Goal: Information Seeking & Learning: Learn about a topic

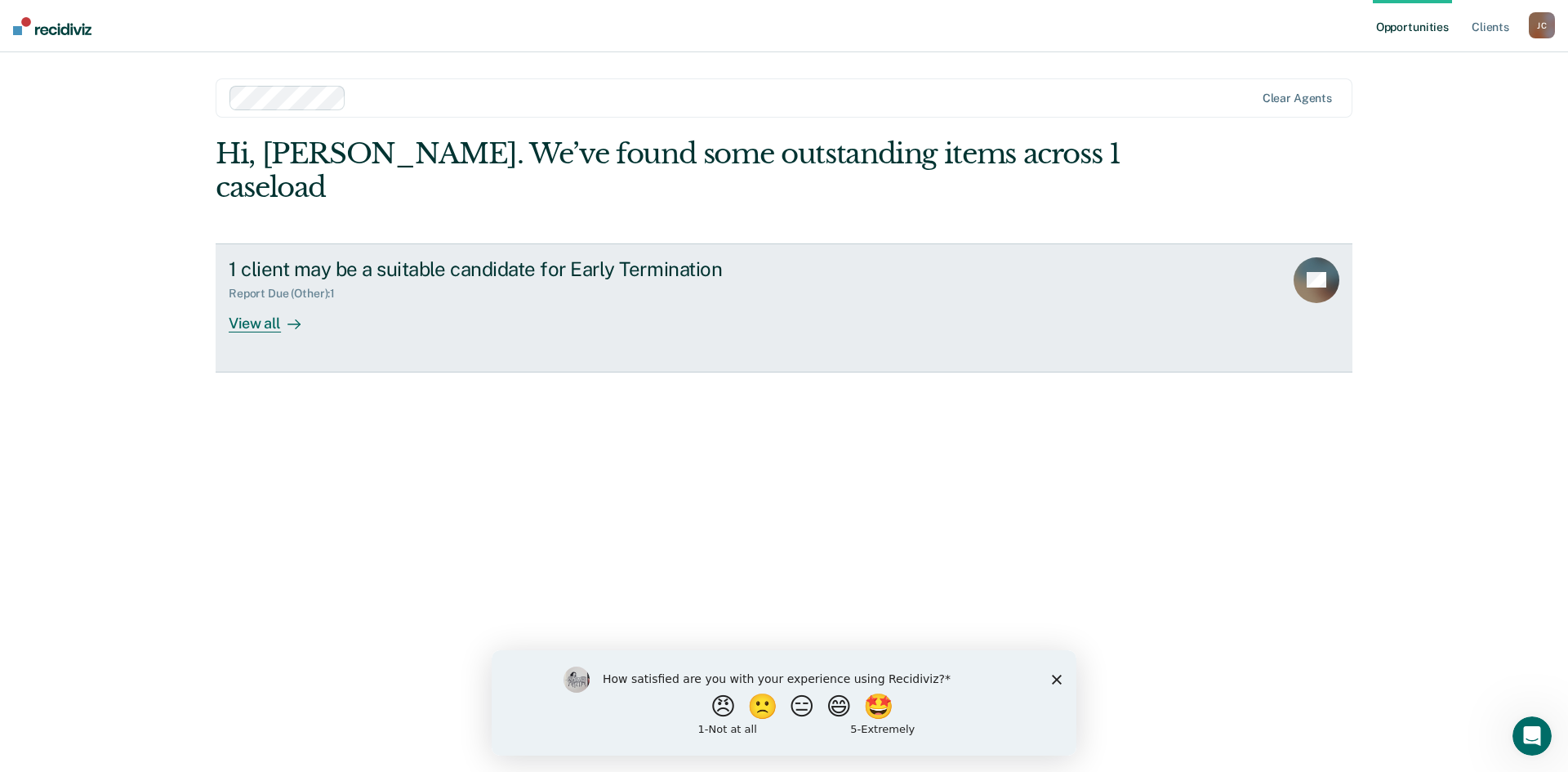
click at [1333, 245] on icon at bounding box center [1323, 272] width 63 height 55
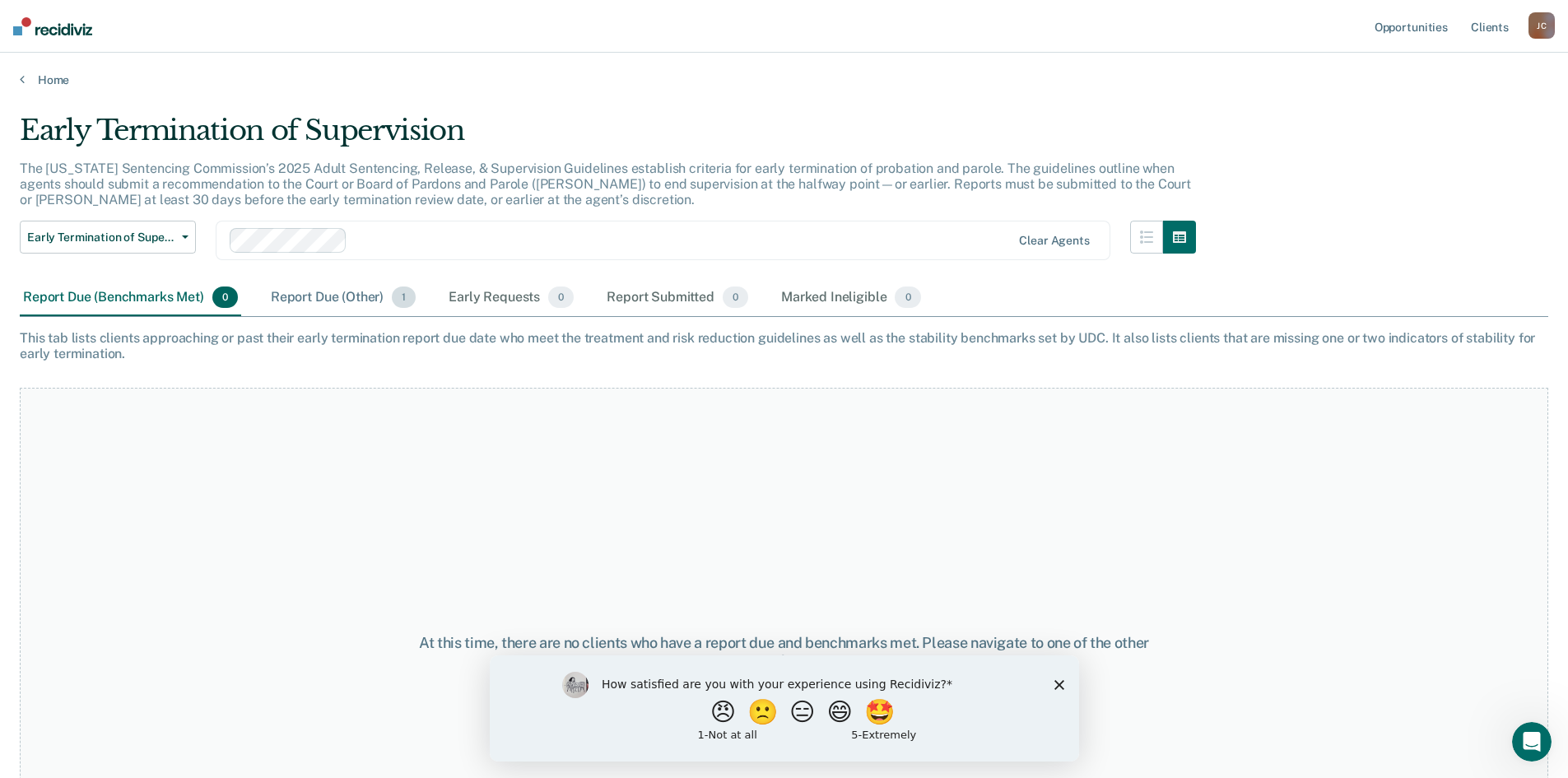
click at [306, 302] on div "Report Due (Other) 1" at bounding box center [343, 297] width 152 height 36
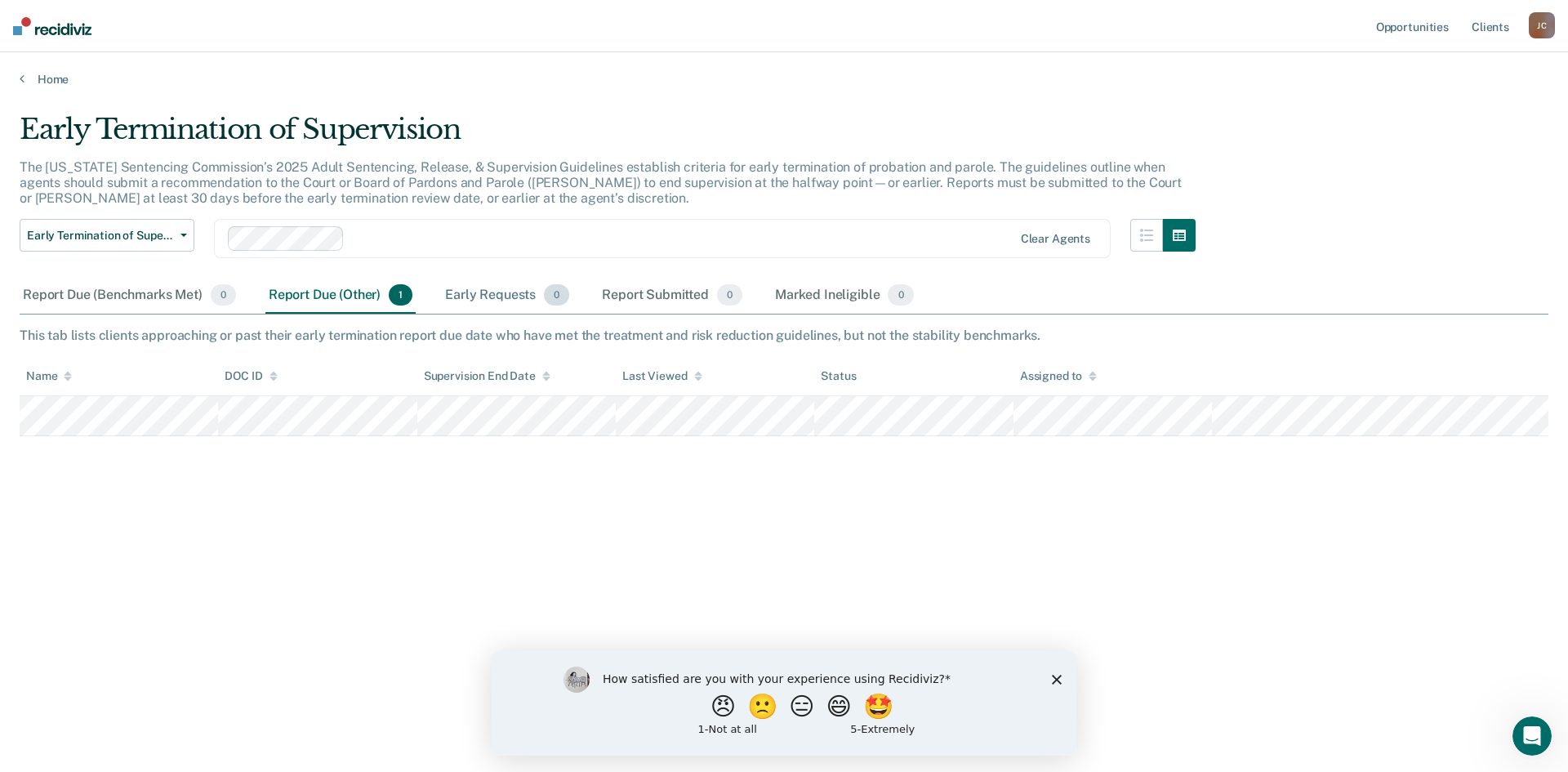
click at [461, 288] on div "Early Requests 0" at bounding box center [507, 295] width 131 height 36
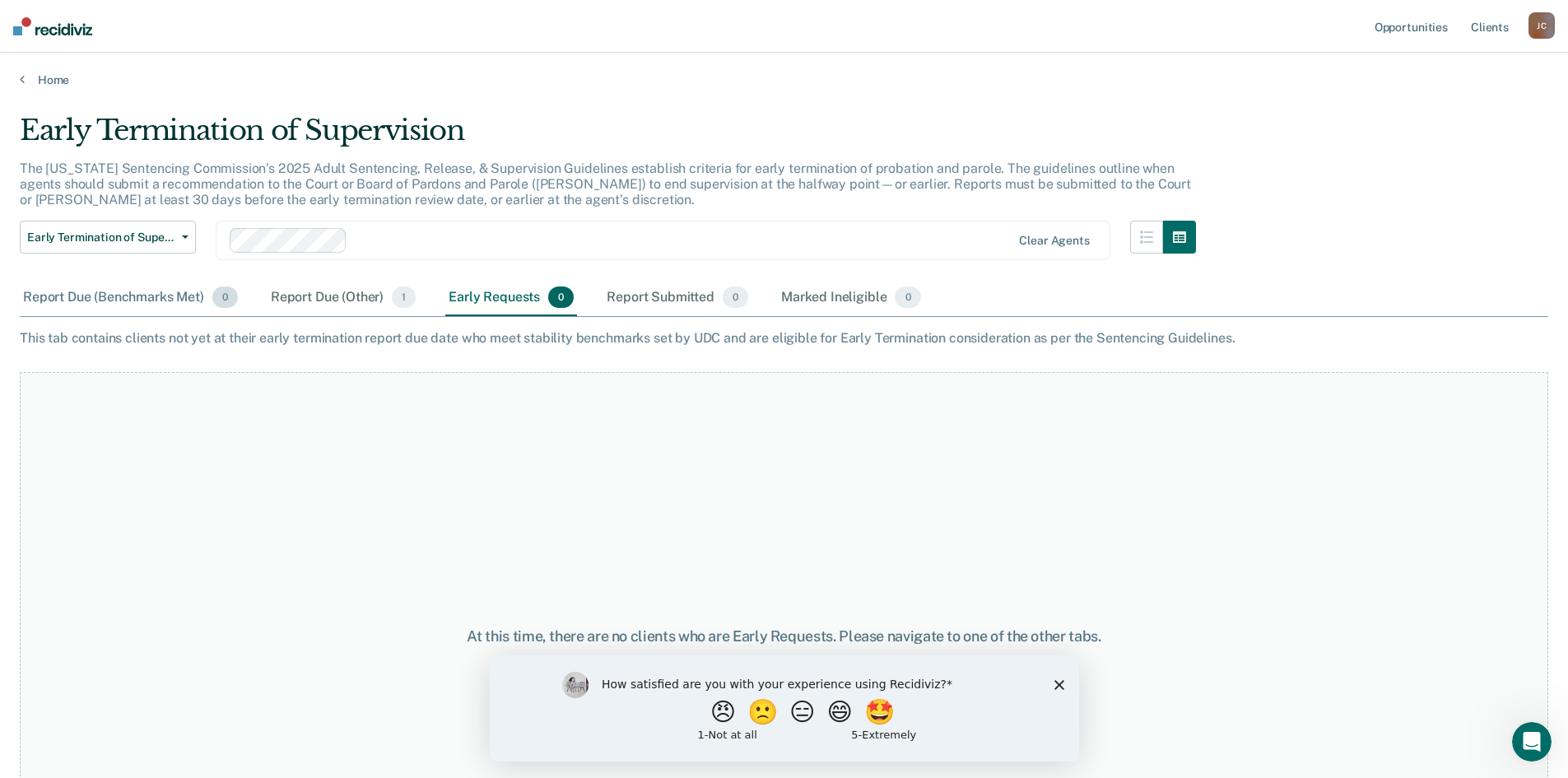
click at [192, 302] on div "Report Due (Benchmarks Met) 0" at bounding box center [130, 297] width 222 height 36
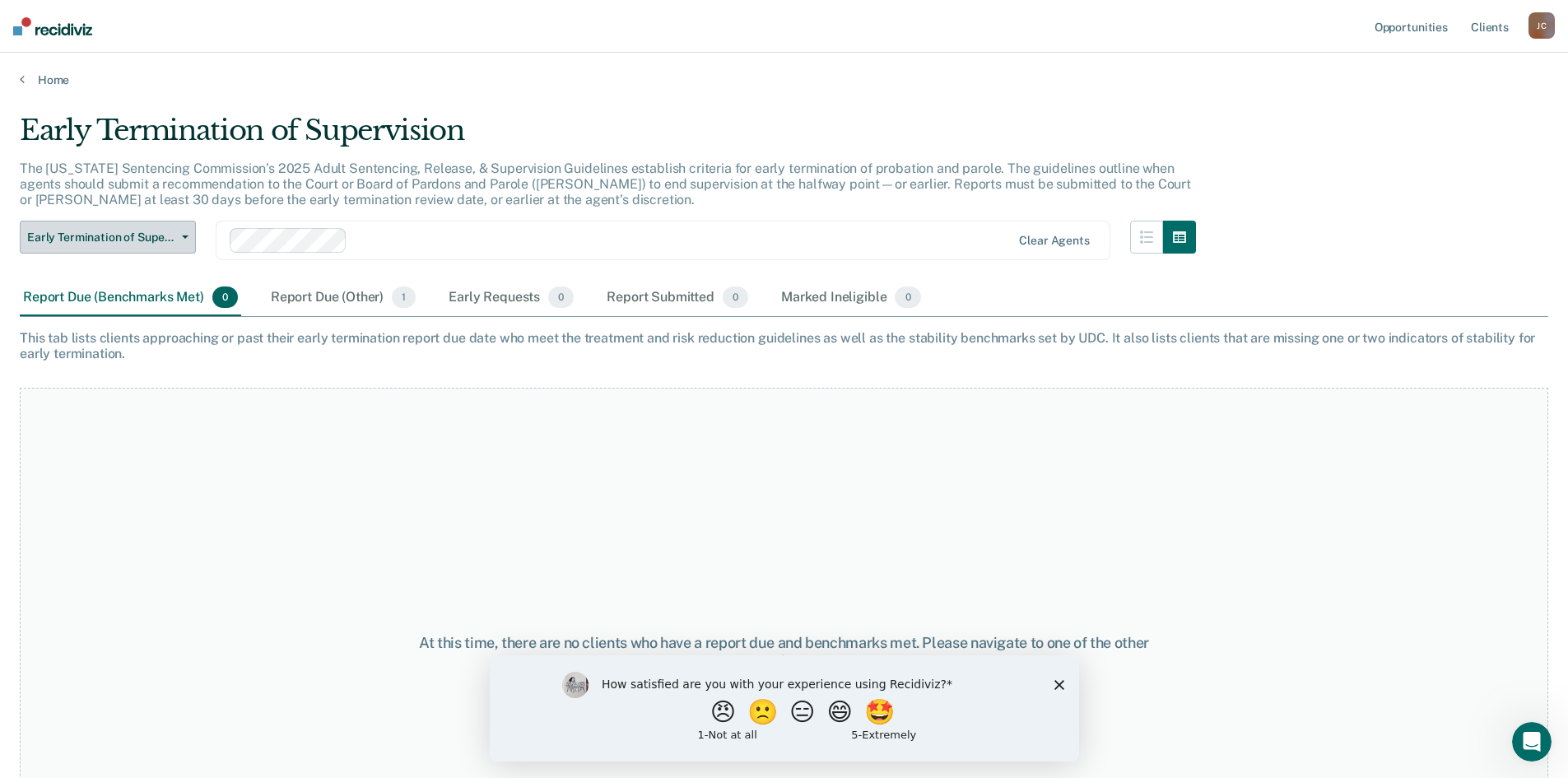
click at [187, 251] on button "Early Termination of Supervision" at bounding box center [107, 237] width 176 height 33
click at [169, 307] on div "Report Due (Benchmarks Met) 0" at bounding box center [130, 297] width 222 height 36
click at [74, 80] on link "Home" at bounding box center [784, 79] width 1528 height 15
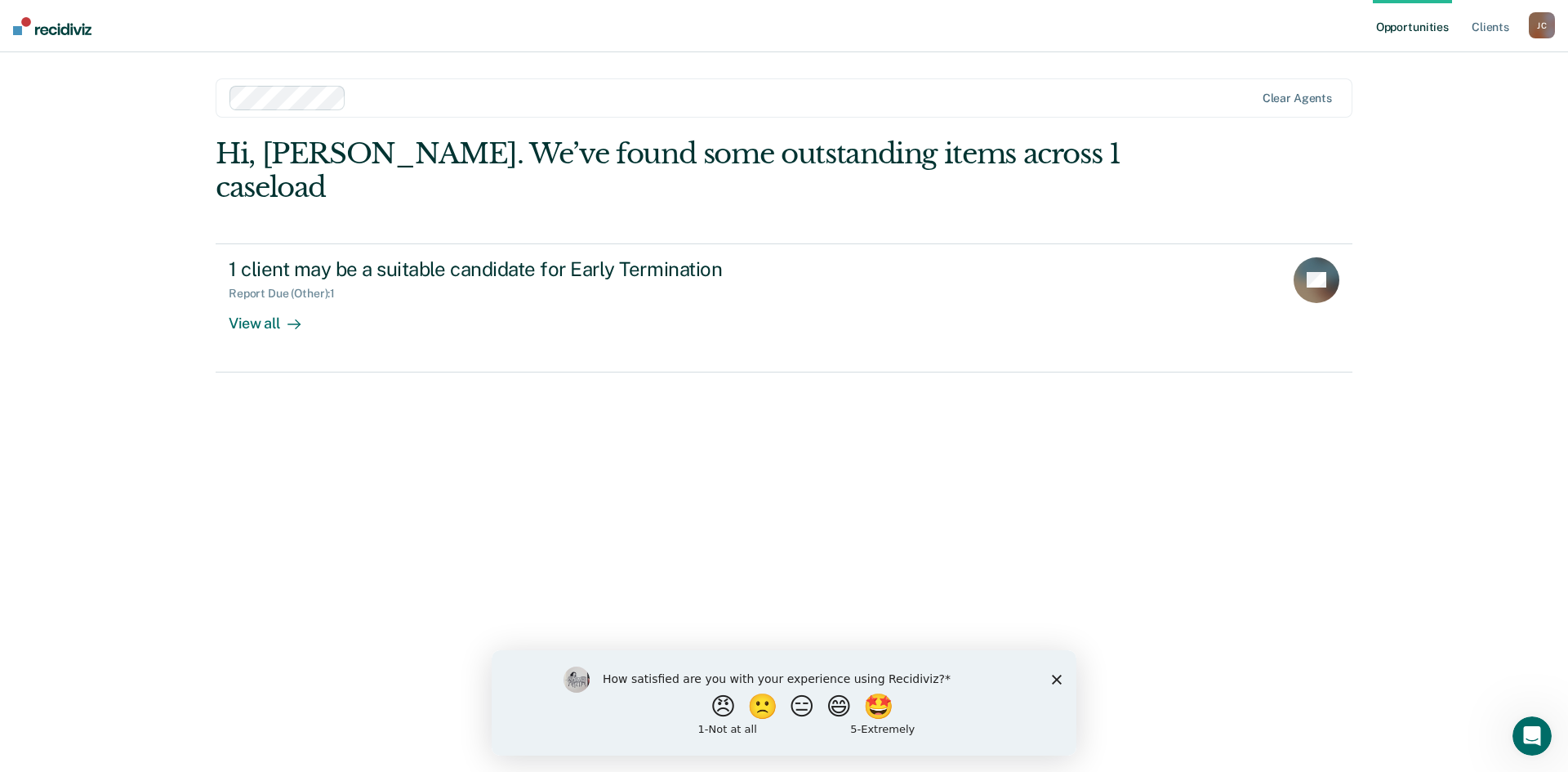
click at [1049, 680] on div "How satisfied are you with your experience using Recidiviz? 😠 🙁 😑 😄 🤩 1 - Not a…" at bounding box center [783, 703] width 584 height 106
click at [1500, 36] on link "Client s" at bounding box center [1490, 26] width 44 height 52
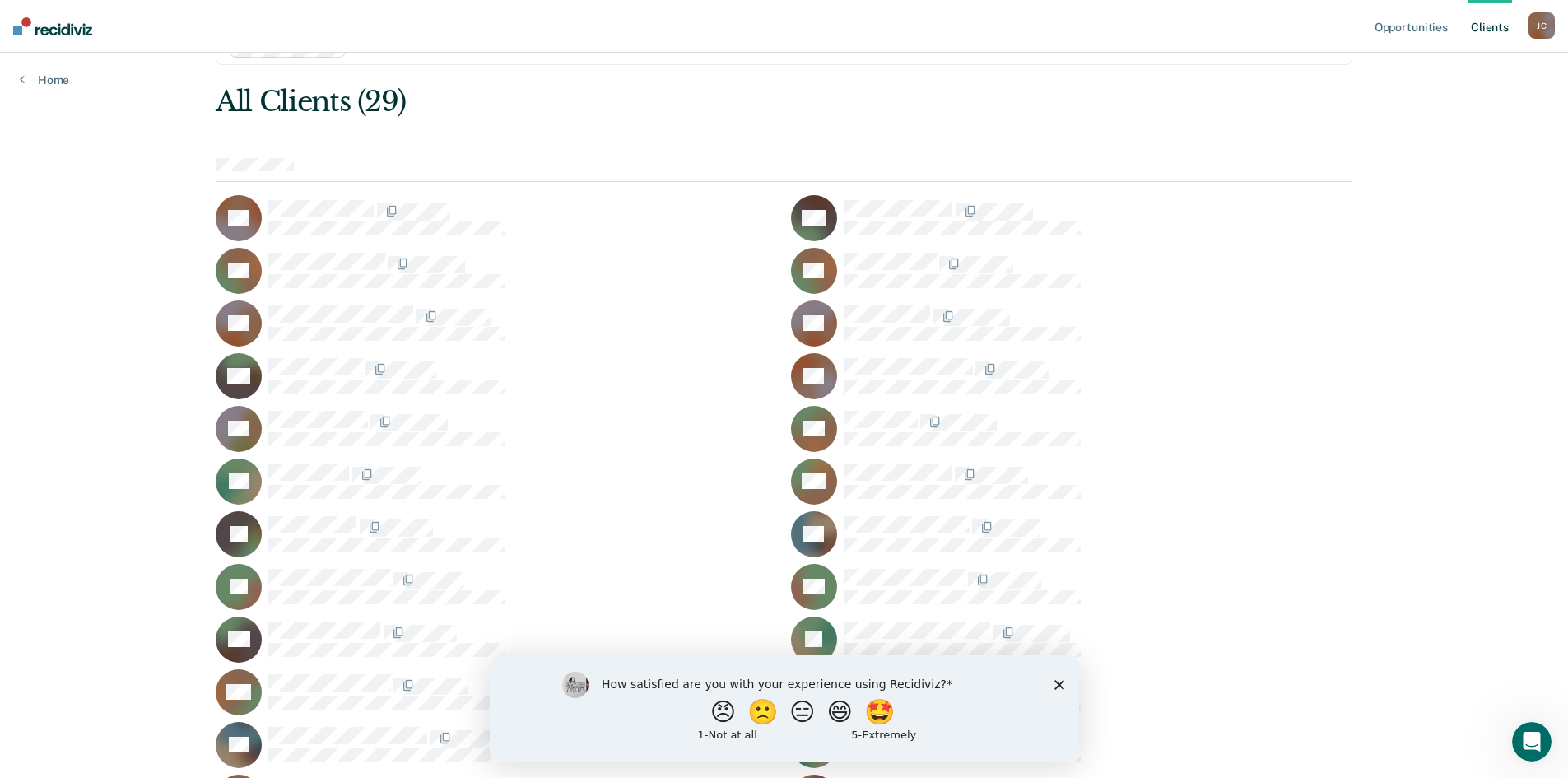
scroll to position [82, 0]
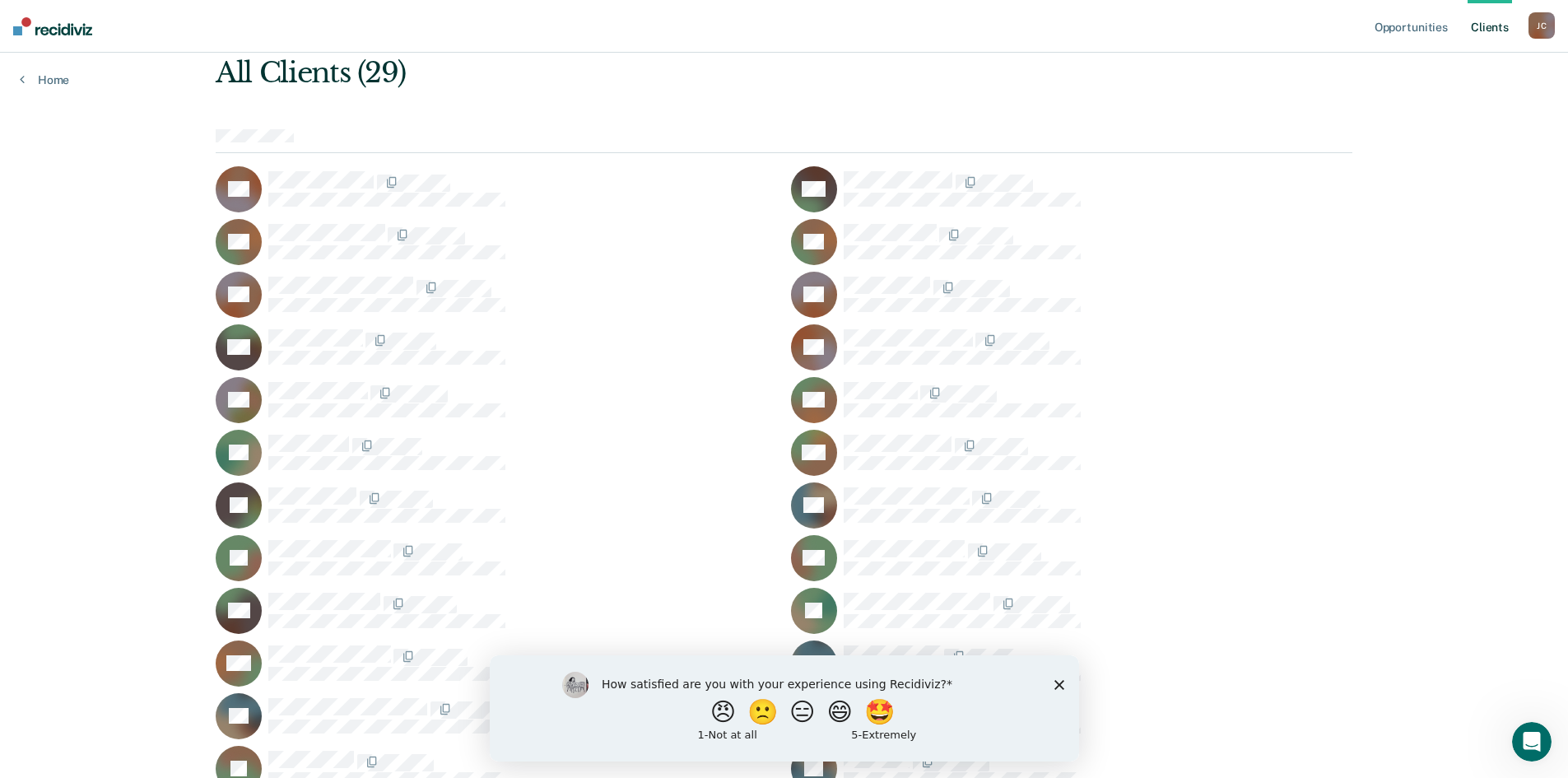
click at [1058, 689] on div "How satisfied are you with your experience using Recidiviz? 😠 🙁 😑 😄 🤩 1 - Not a…" at bounding box center [784, 708] width 589 height 106
click at [1062, 682] on icon "Close survey" at bounding box center [1058, 684] width 10 height 10
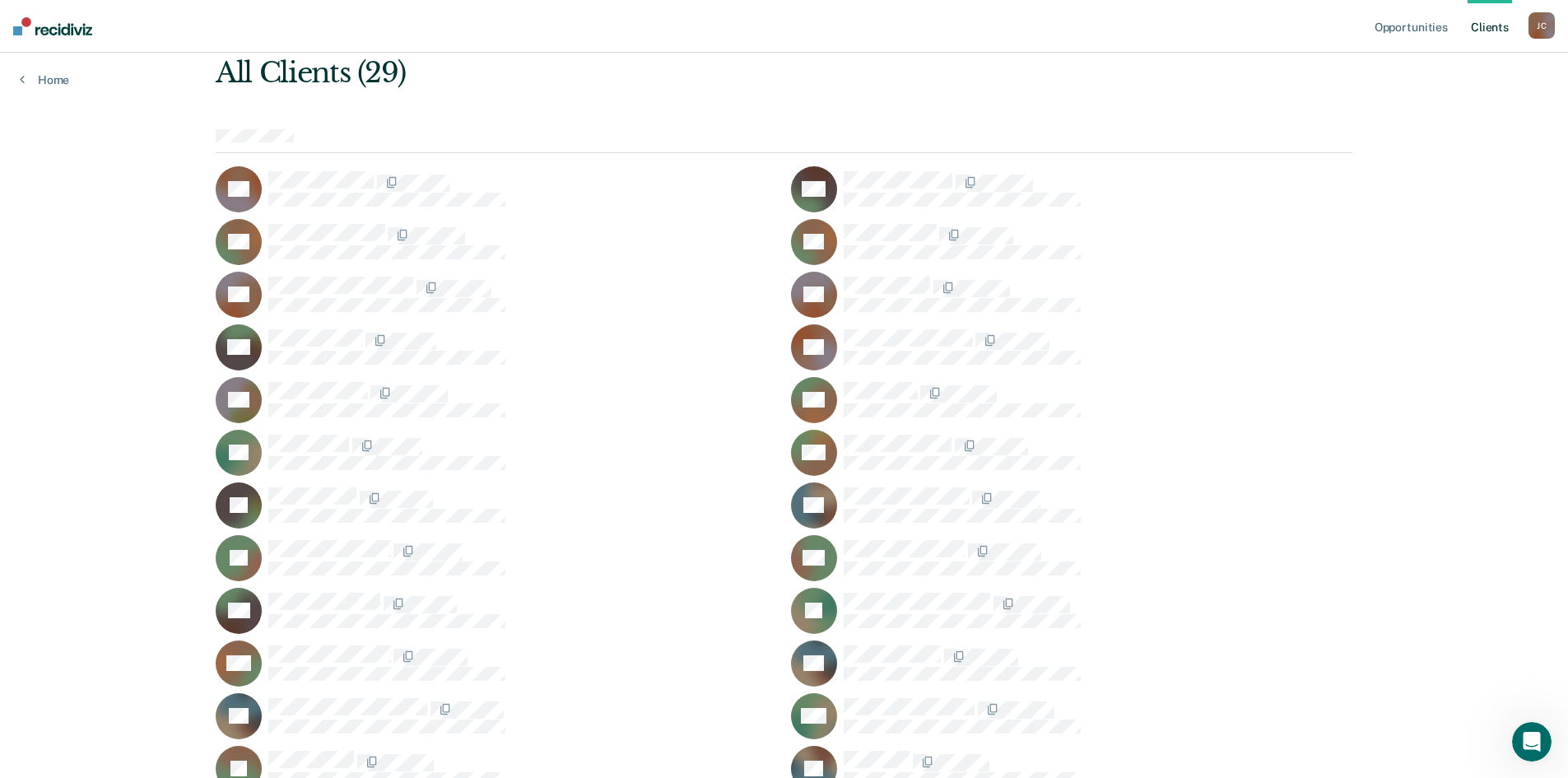
click at [256, 341] on icon at bounding box center [263, 327] width 69 height 79
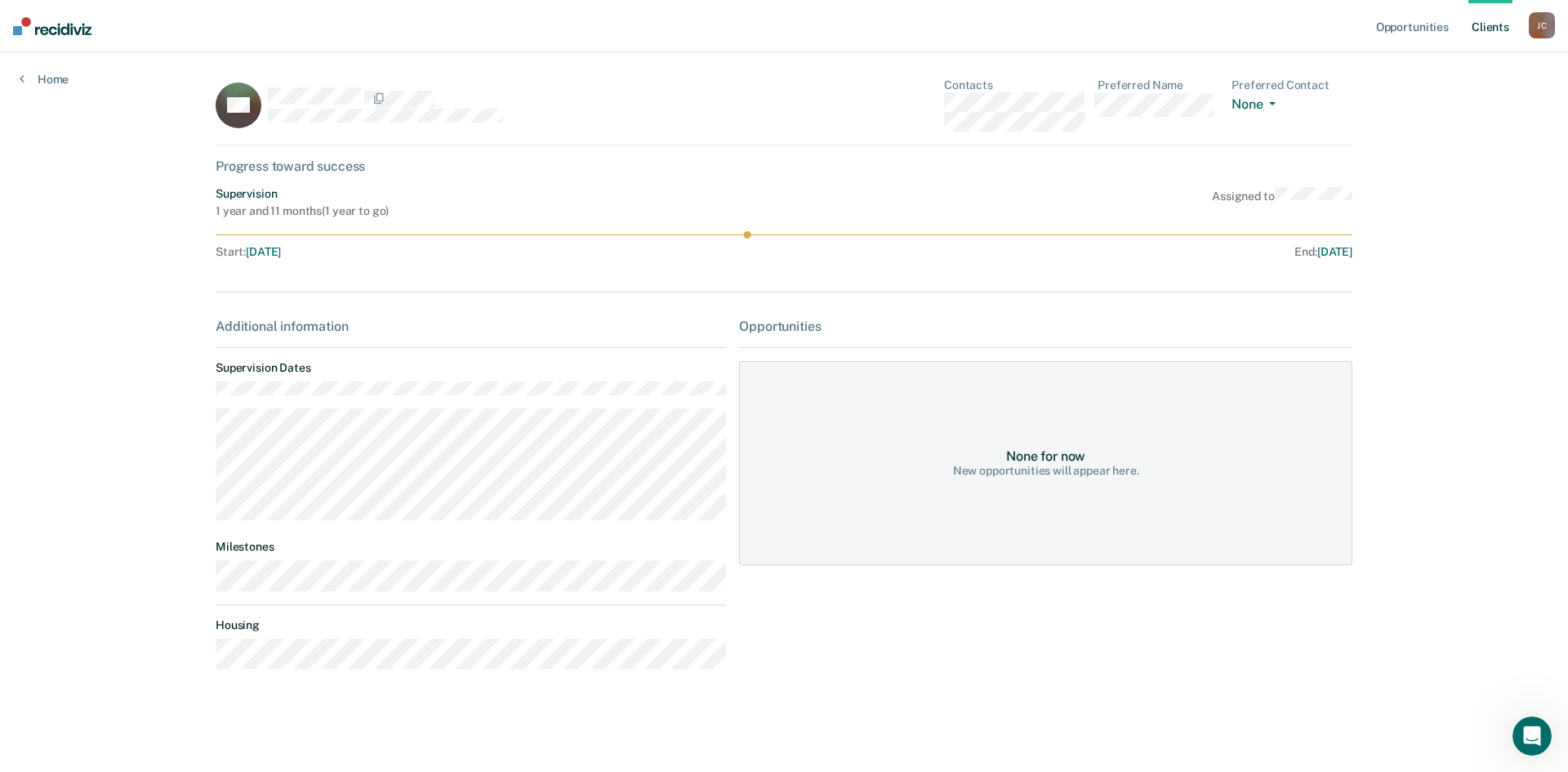
click at [746, 229] on div "Supervision 1 year and 11 months ( 1 year to go ) Assigned to Start : [DATE] En…" at bounding box center [784, 226] width 1137 height 78
click at [212, 451] on main "NC Contacts Preferred Name Preferred Contact None Call Text Email None Progress…" at bounding box center [784, 392] width 1176 height 681
click at [173, 464] on div "Opportunities Client s [PERSON_NAME] [PERSON_NAME] Profile How it works Log Out…" at bounding box center [784, 386] width 1568 height 772
click at [189, 456] on div "Opportunities Client s [PERSON_NAME] [PERSON_NAME] Profile How it works Log Out…" at bounding box center [784, 386] width 1568 height 772
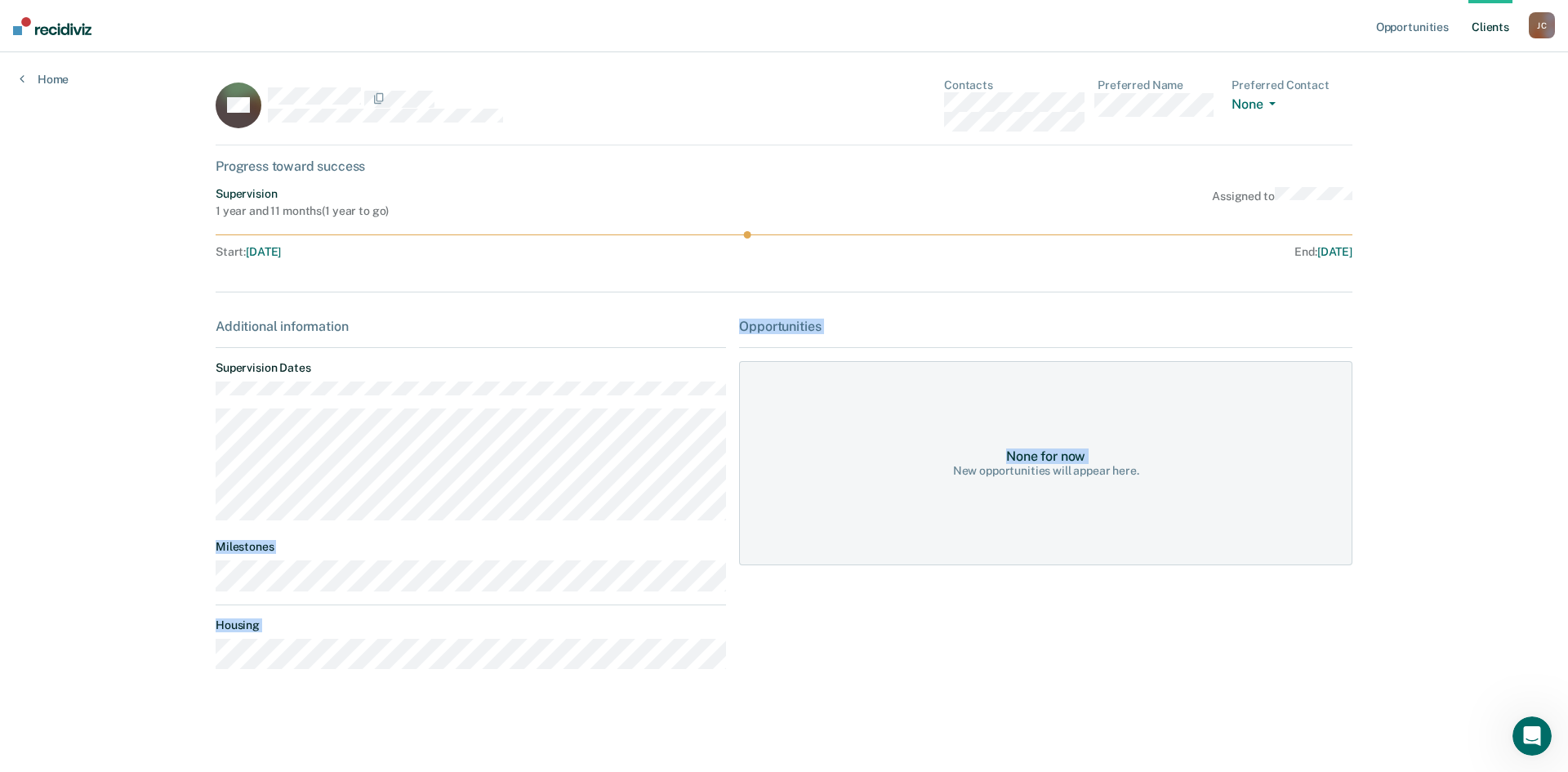
drag, startPoint x: 204, startPoint y: 452, endPoint x: 826, endPoint y: 545, distance: 628.9
click at [821, 550] on main "NC Contacts Preferred Name Preferred Contact None Call Text Email None Progress…" at bounding box center [784, 392] width 1176 height 681
click at [825, 541] on div "None for now New opportunities will appear here." at bounding box center [1045, 463] width 613 height 205
click at [211, 464] on main "NC Contacts Preferred Name Preferred Contact None Call Text Email None Progress…" at bounding box center [784, 392] width 1176 height 681
click at [198, 453] on main "NC Contacts Preferred Name Preferred Contact None Call Text Email None Progress…" at bounding box center [784, 392] width 1176 height 681
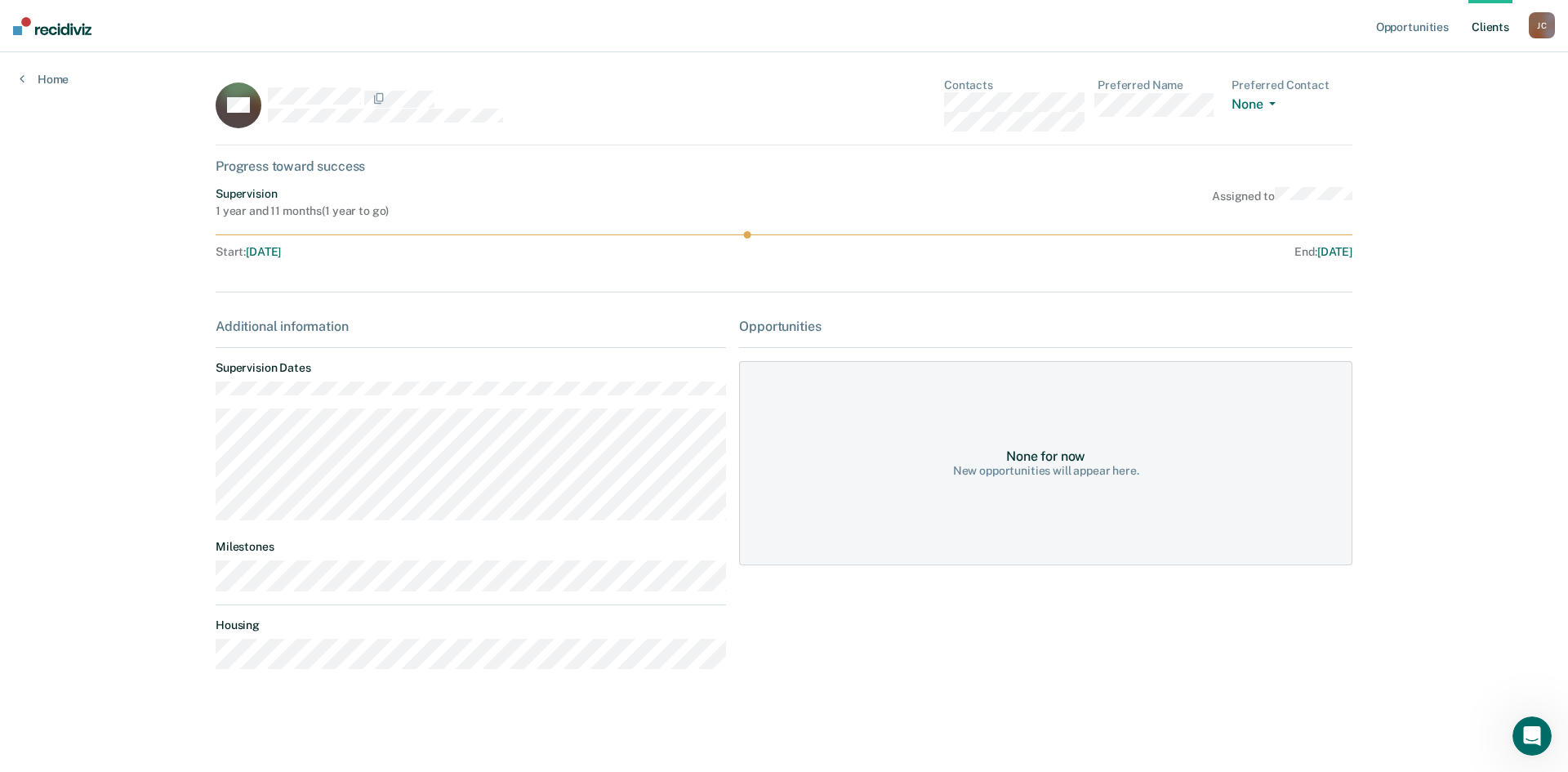
click at [194, 460] on div "Opportunities Client s [PERSON_NAME] [PERSON_NAME] Profile How it works Log Out…" at bounding box center [784, 386] width 1568 height 772
